Goal: Task Accomplishment & Management: Manage account settings

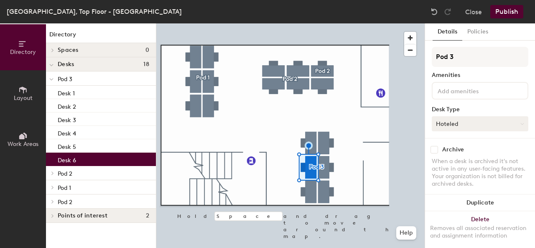
click at [472, 125] on button "Hoteled" at bounding box center [480, 123] width 97 height 15
click at [458, 162] on div "Hot" at bounding box center [474, 162] width 84 height 13
click at [507, 14] on button "Publish" at bounding box center [506, 11] width 33 height 13
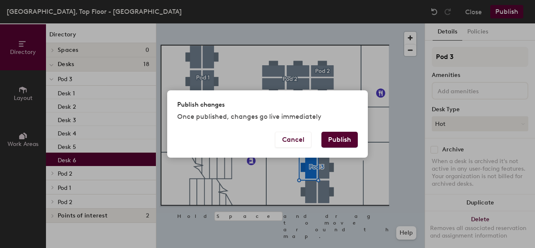
click at [336, 142] on button "Publish" at bounding box center [340, 140] width 36 height 16
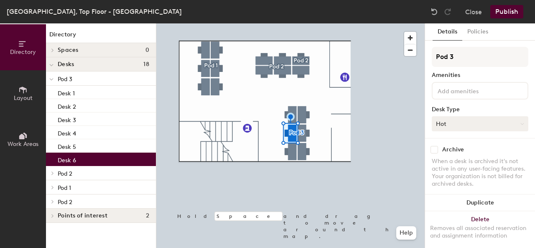
click at [463, 128] on button "Hot" at bounding box center [480, 123] width 97 height 15
click at [452, 173] on div "Hoteled" at bounding box center [474, 175] width 84 height 13
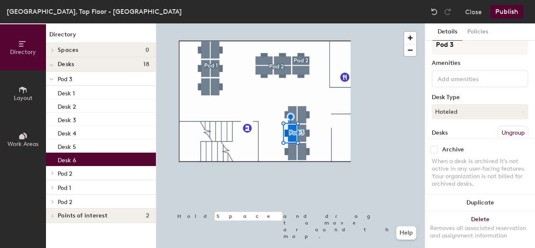
scroll to position [11, 0]
click at [508, 10] on button "Publish" at bounding box center [506, 11] width 33 height 13
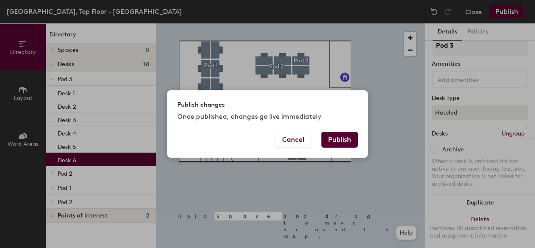
click at [345, 139] on button "Publish" at bounding box center [340, 140] width 36 height 16
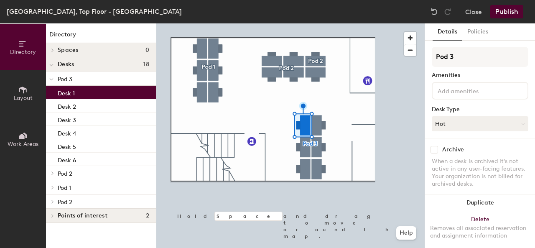
scroll to position [5, 0]
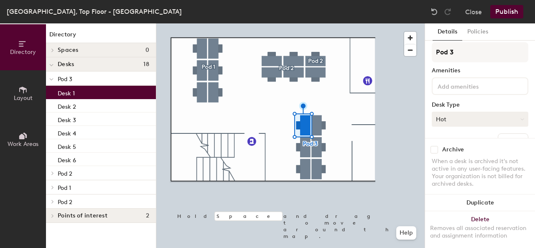
click at [460, 118] on button "Hot" at bounding box center [480, 119] width 97 height 15
click at [467, 168] on div "Hoteled" at bounding box center [474, 170] width 84 height 13
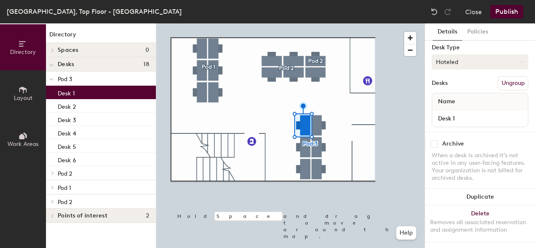
scroll to position [69, 0]
click at [483, 31] on button "Policies" at bounding box center [477, 31] width 31 height 17
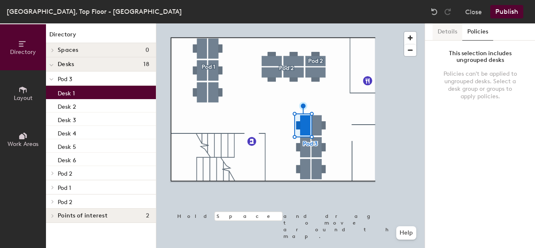
click at [452, 29] on button "Details" at bounding box center [448, 31] width 30 height 17
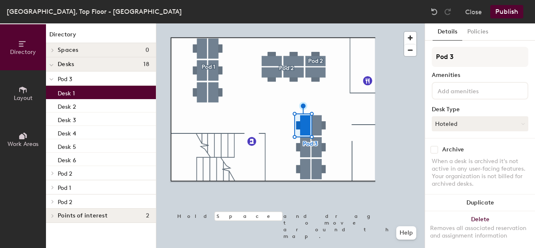
click at [507, 13] on button "Publish" at bounding box center [506, 11] width 33 height 13
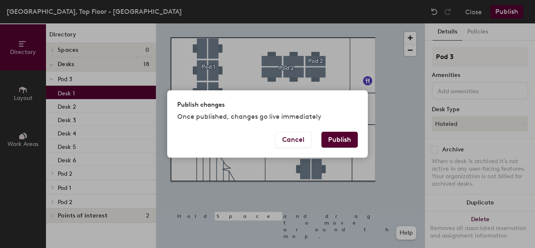
click at [339, 146] on button "Publish" at bounding box center [340, 140] width 36 height 16
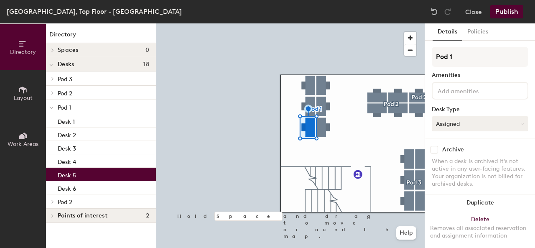
click at [468, 123] on button "Assigned" at bounding box center [480, 123] width 97 height 15
click at [458, 175] on div "Hoteled" at bounding box center [474, 175] width 84 height 13
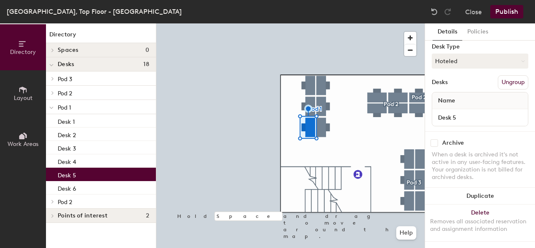
click at [503, 8] on button "Publish" at bounding box center [506, 11] width 33 height 13
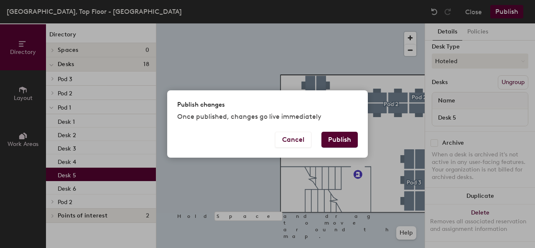
click at [341, 139] on button "Publish" at bounding box center [340, 140] width 36 height 16
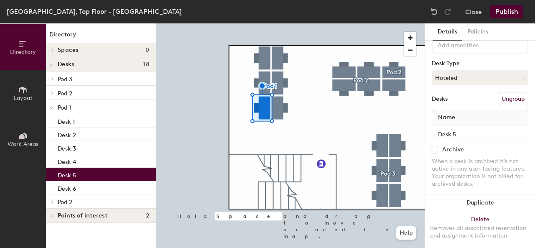
scroll to position [69, 0]
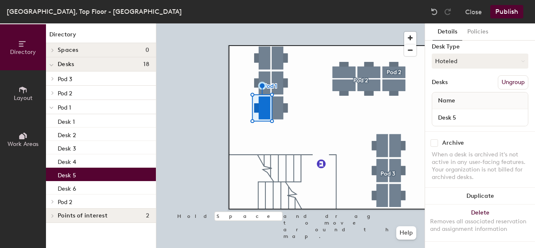
click at [503, 13] on button "Publish" at bounding box center [506, 11] width 33 height 13
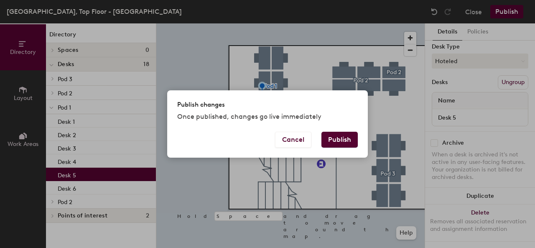
click at [339, 136] on button "Publish" at bounding box center [340, 140] width 36 height 16
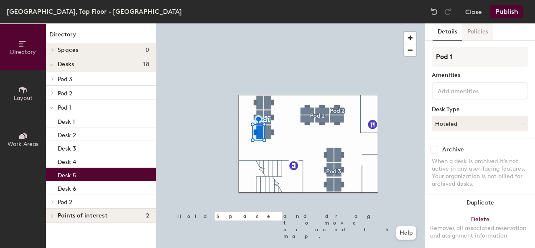
click at [475, 35] on button "Policies" at bounding box center [477, 31] width 31 height 17
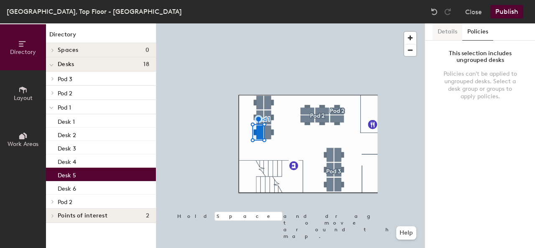
click at [444, 32] on button "Details" at bounding box center [448, 31] width 30 height 17
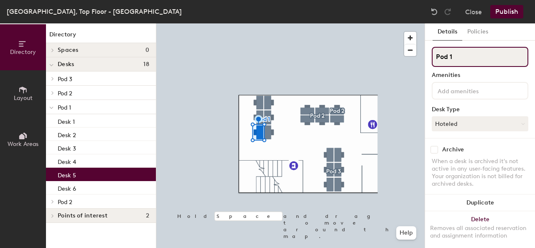
click at [442, 58] on input "Pod 1" at bounding box center [480, 57] width 97 height 20
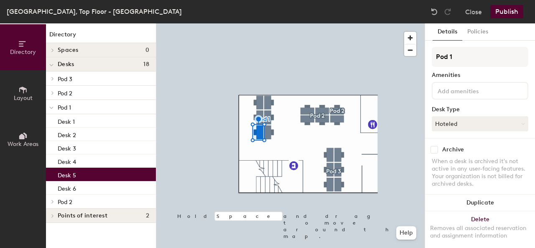
click at [480, 73] on div "Amenities" at bounding box center [480, 75] width 97 height 7
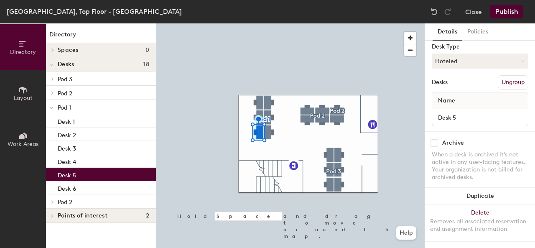
scroll to position [69, 0]
click at [475, 33] on button "Policies" at bounding box center [477, 31] width 31 height 17
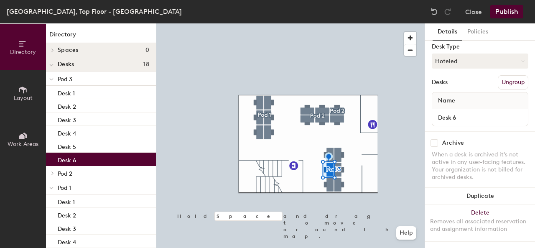
click at [504, 15] on button "Publish" at bounding box center [506, 11] width 33 height 13
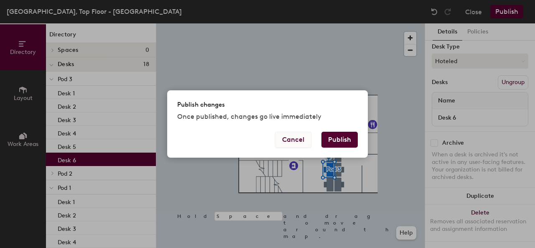
click at [294, 137] on button "Cancel" at bounding box center [293, 140] width 36 height 16
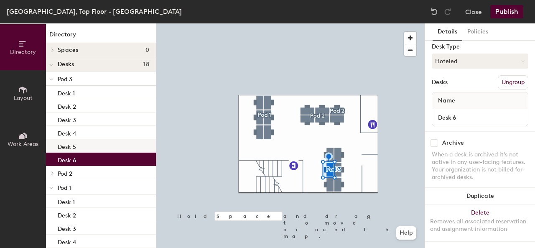
scroll to position [88, 0]
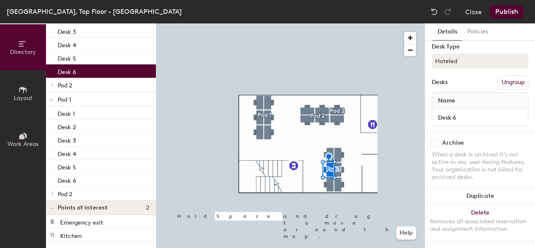
click at [79, 209] on span "Points of interest" at bounding box center [83, 207] width 50 height 7
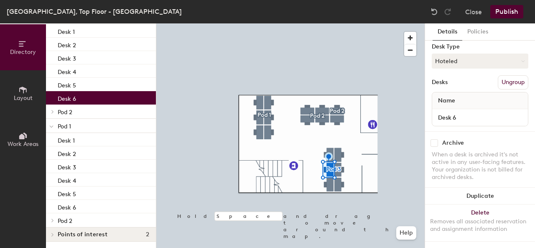
scroll to position [56, 0]
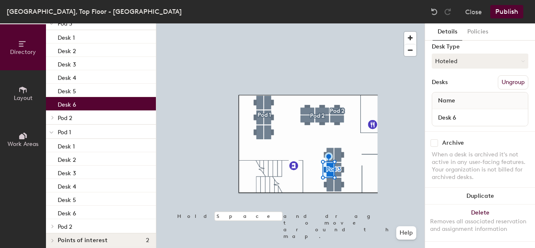
click at [58, 130] on span "Pod 1" at bounding box center [64, 132] width 13 height 7
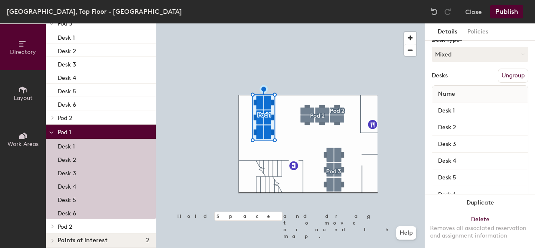
click at [54, 129] on div at bounding box center [51, 132] width 11 height 14
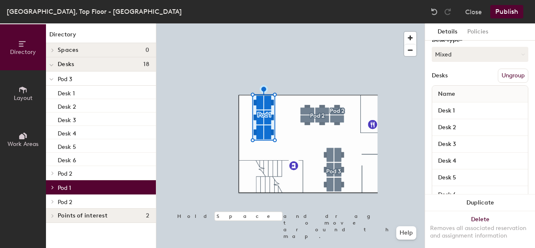
click at [53, 78] on icon at bounding box center [51, 79] width 4 height 3
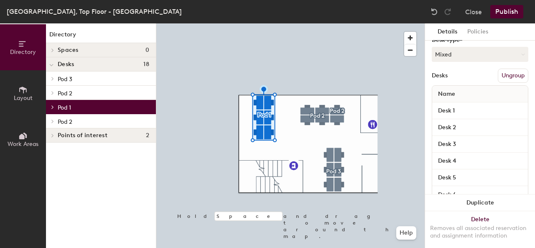
click at [76, 60] on div "Desks 18" at bounding box center [101, 64] width 110 height 14
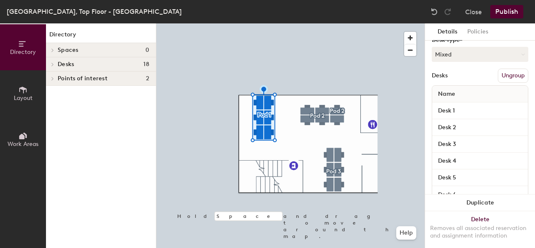
click at [62, 64] on span "Desks" at bounding box center [66, 64] width 16 height 7
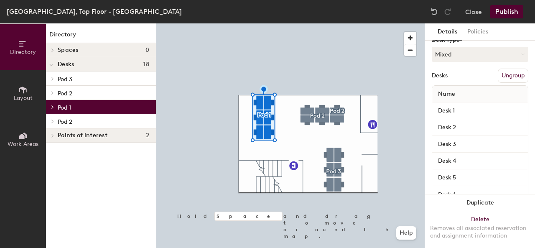
click at [55, 105] on span at bounding box center [52, 107] width 7 height 4
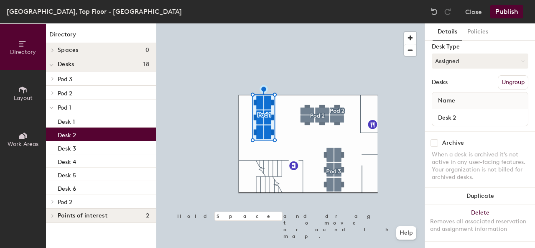
click at [70, 139] on div "Desk 2" at bounding box center [101, 134] width 110 height 13
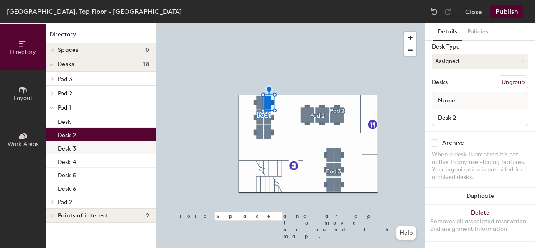
click at [77, 151] on div "Desk 3" at bounding box center [101, 147] width 110 height 13
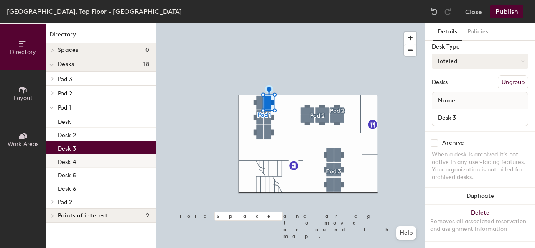
click at [76, 166] on div "Desk 4" at bounding box center [101, 160] width 110 height 13
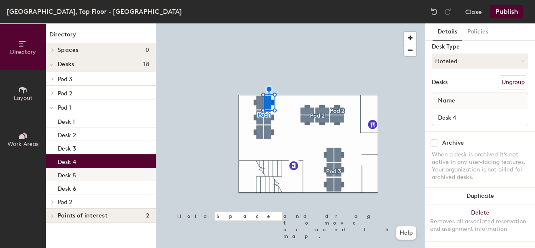
click at [74, 173] on p "Desk 5" at bounding box center [67, 174] width 18 height 10
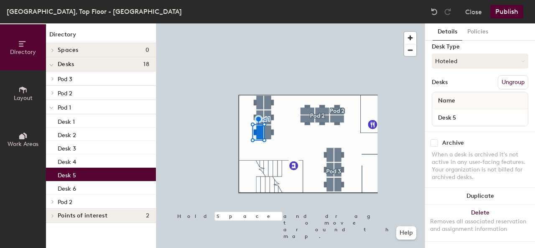
click at [20, 96] on span "Layout" at bounding box center [23, 97] width 19 height 7
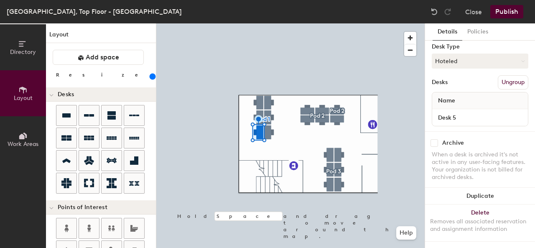
click at [21, 128] on button "Work Areas" at bounding box center [23, 139] width 46 height 46
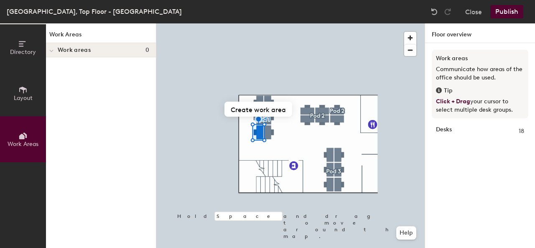
click at [23, 55] on span "Directory" at bounding box center [23, 52] width 26 height 7
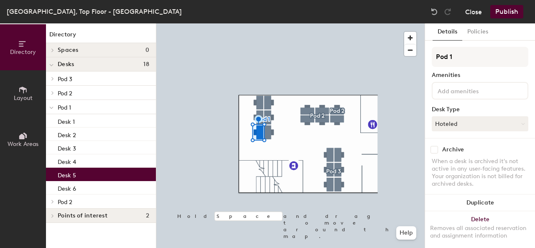
click at [469, 13] on button "Close" at bounding box center [473, 11] width 17 height 13
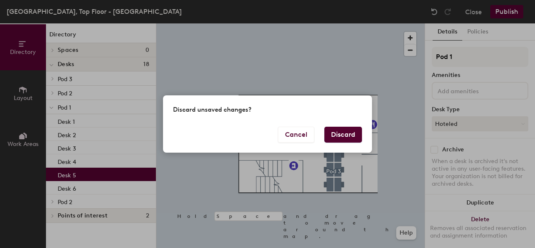
click at [338, 131] on button "Discard" at bounding box center [343, 135] width 38 height 16
